Goal: Task Accomplishment & Management: Manage account settings

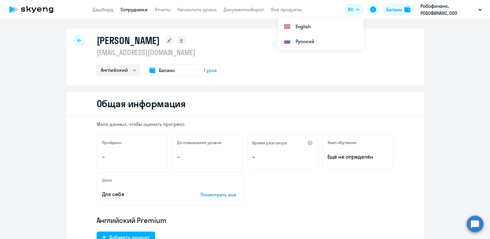
select select "english"
click at [106, 10] on link "Дашборд" at bounding box center [102, 10] width 21 height 6
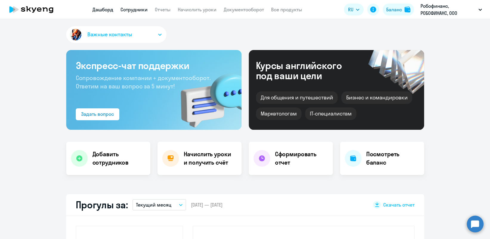
click at [140, 9] on link "Сотрудники" at bounding box center [133, 10] width 27 height 6
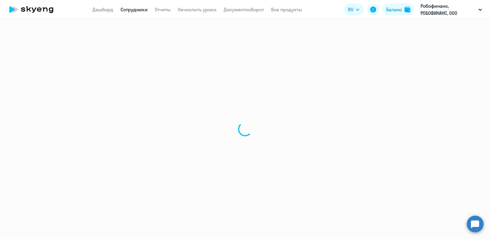
select select "30"
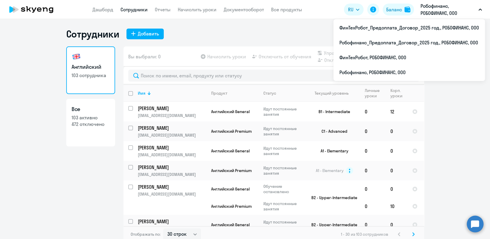
click at [444, 10] on p "Робофинанс, РОБОФИНАНС, ООО" at bounding box center [447, 9] width 55 height 14
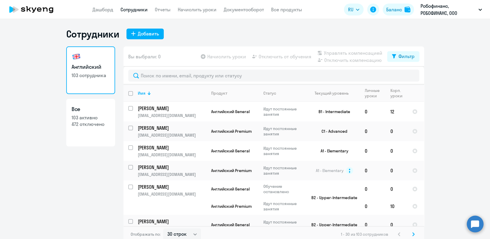
click at [444, 10] on p "Робофинанс, РОБОФИНАНС, ООО" at bounding box center [447, 9] width 55 height 14
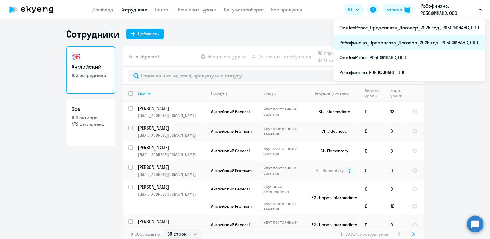
click at [424, 40] on li "Робофинанс_Предоплата_Договор_2025 год., РОБОФИНАНС, ООО" at bounding box center [408, 42] width 151 height 15
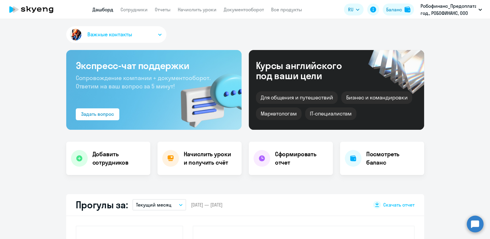
select select "30"
click at [137, 10] on link "Сотрудники" at bounding box center [133, 10] width 27 height 6
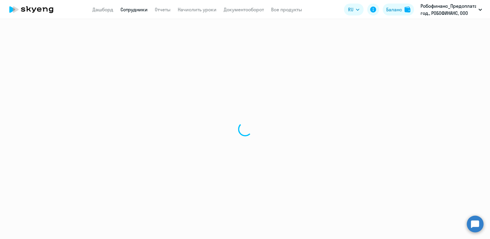
select select "30"
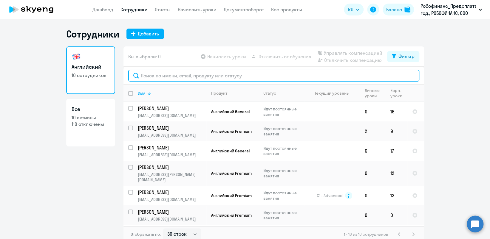
click at [178, 74] on input "text" at bounding box center [273, 76] width 291 height 12
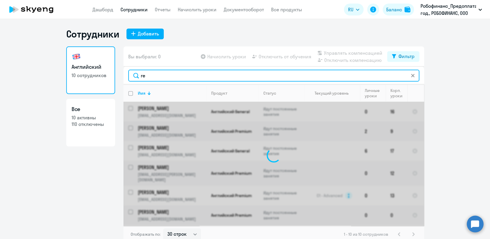
type input "r"
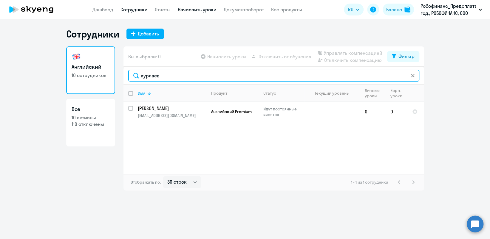
type input "курлаев"
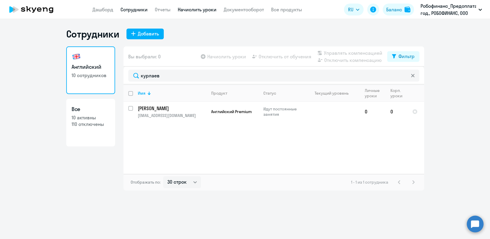
click at [211, 10] on link "Начислить уроки" at bounding box center [197, 10] width 39 height 6
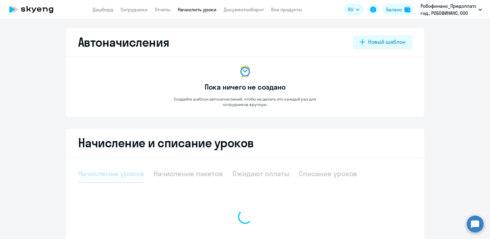
select select "10"
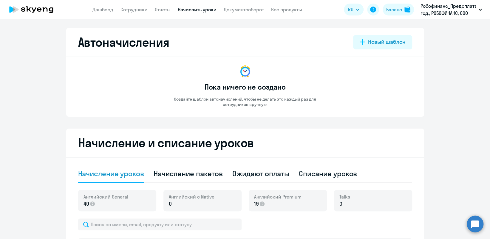
scroll to position [79, 0]
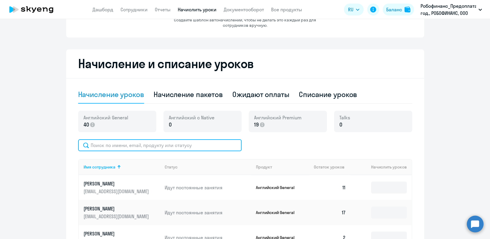
click at [190, 148] on input "text" at bounding box center [159, 145] width 163 height 12
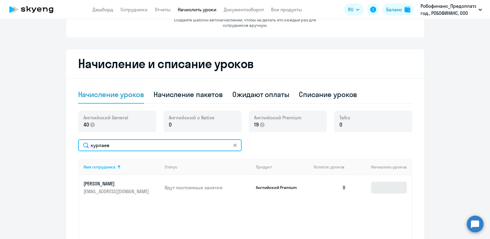
type input "курлаев"
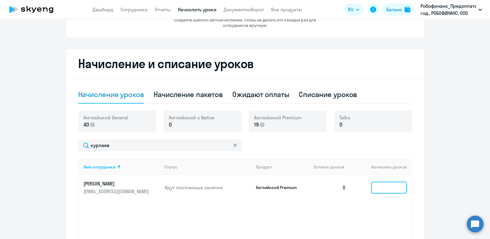
click at [379, 189] on input at bounding box center [389, 188] width 36 height 12
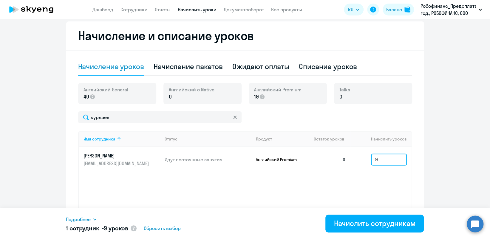
scroll to position [119, 0]
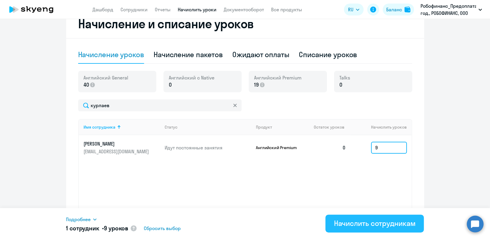
type input "9"
click at [365, 219] on div "Начислить сотрудникам" at bounding box center [375, 224] width 82 height 10
